Goal: Find contact information: Find contact information

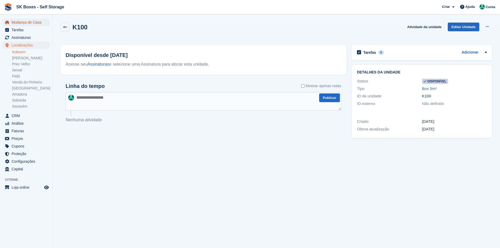
click at [28, 19] on span "Mudança de Casa" at bounding box center [28, 22] width 32 height 7
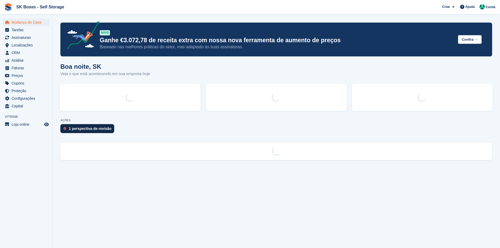
click at [77, 133] on div "1 perspectiva de revisão" at bounding box center [87, 128] width 54 height 9
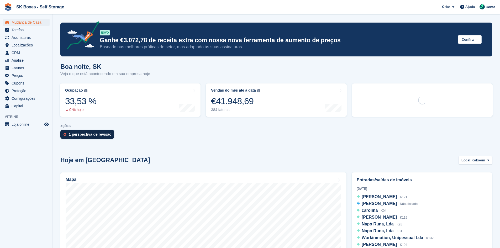
click at [79, 135] on div "1 perspectiva de revisão" at bounding box center [90, 134] width 43 height 4
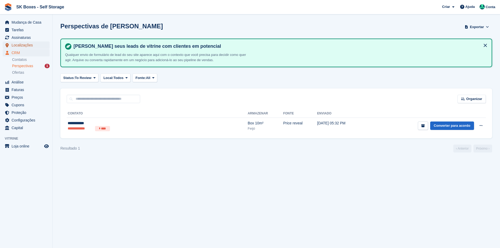
click at [24, 46] on span "Localizações" at bounding box center [28, 44] width 32 height 7
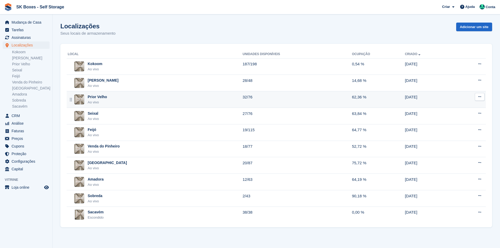
click at [112, 100] on div "Prior Velho Ao vivo" at bounding box center [155, 99] width 175 height 11
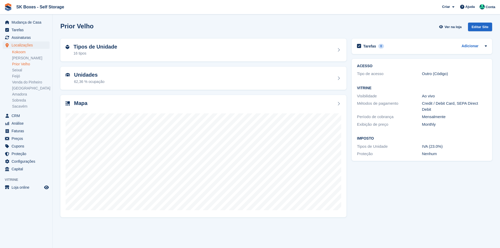
click at [23, 50] on link "Kokoom" at bounding box center [31, 52] width 38 height 5
click at [125, 54] on div "Tipos de Unidade 50 tipos" at bounding box center [204, 50] width 276 height 13
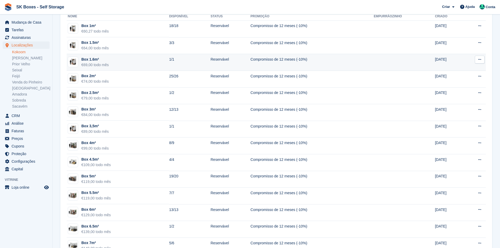
scroll to position [79, 0]
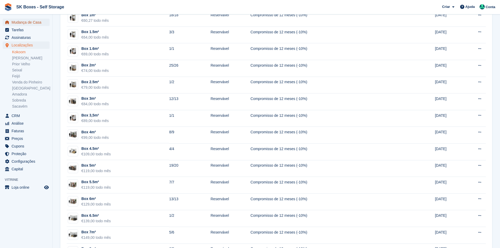
click at [22, 22] on span "Mudança de Casa" at bounding box center [28, 22] width 32 height 7
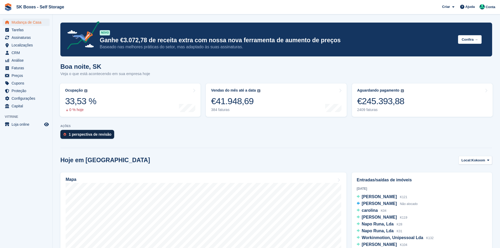
click at [67, 134] on div "1 perspectiva de revisão" at bounding box center [87, 134] width 54 height 9
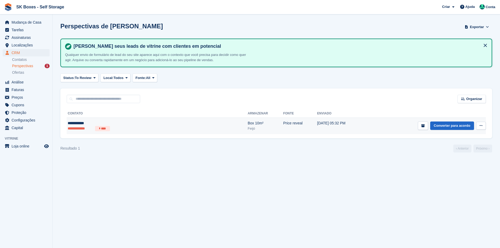
click at [110, 122] on div "**********" at bounding box center [119, 124] width 102 height 6
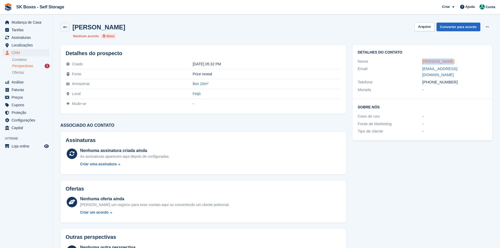
drag, startPoint x: 419, startPoint y: 61, endPoint x: 443, endPoint y: 61, distance: 23.9
click at [443, 61] on div "Nome [PERSON_NAME]" at bounding box center [422, 62] width 129 height 8
copy div "[PERSON_NAME]"
drag, startPoint x: 449, startPoint y: 77, endPoint x: 431, endPoint y: 78, distance: 18.4
click at [431, 79] on div "[PHONE_NUMBER]" at bounding box center [454, 82] width 65 height 6
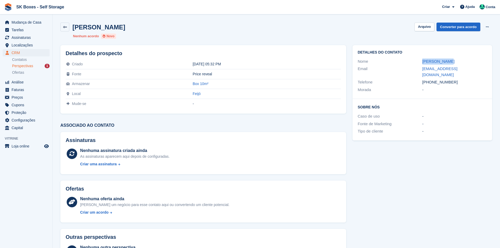
copy div "96536734"
drag, startPoint x: 419, startPoint y: 69, endPoint x: 478, endPoint y: 67, distance: 58.8
click at [478, 67] on div "Email [EMAIL_ADDRESS][DOMAIN_NAME]" at bounding box center [422, 71] width 129 height 13
copy div "[EMAIL_ADDRESS][DOMAIN_NAME]"
click at [421, 25] on button "Arquivo" at bounding box center [425, 27] width 20 height 9
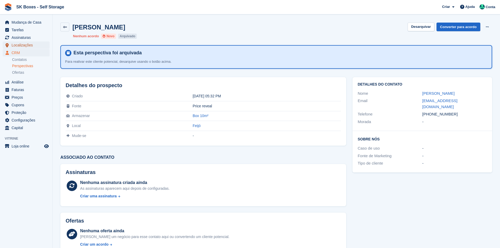
click at [24, 43] on span "Localizações" at bounding box center [28, 44] width 32 height 7
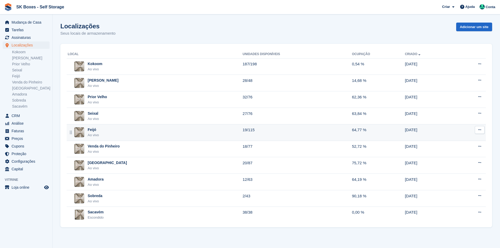
click at [108, 131] on div "Feijó Ao vivo" at bounding box center [155, 132] width 175 height 11
